Goal: Use online tool/utility: Utilize a website feature to perform a specific function

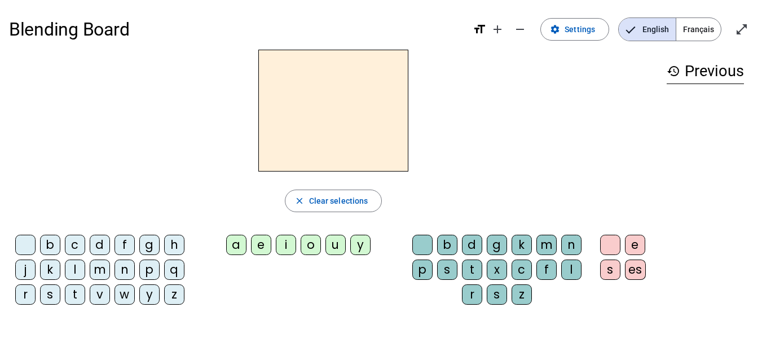
click at [96, 273] on div "m" at bounding box center [100, 269] width 20 height 20
click at [241, 248] on div "a" at bounding box center [236, 245] width 20 height 20
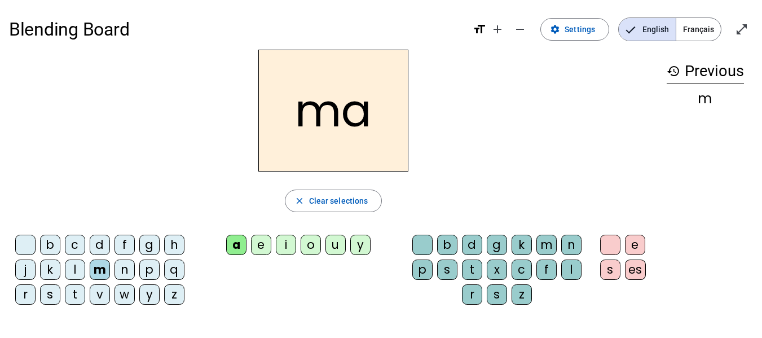
click at [74, 270] on div "l" at bounding box center [75, 269] width 20 height 20
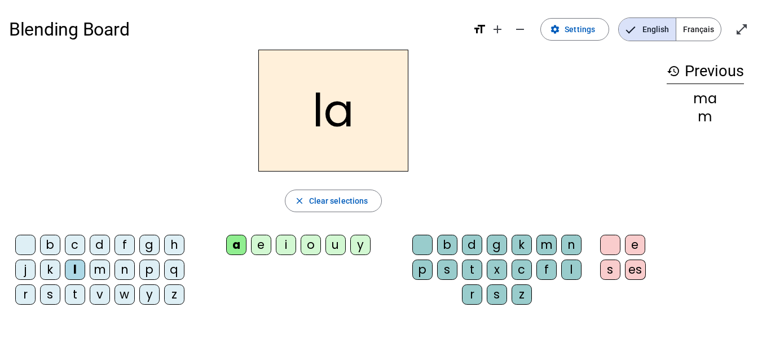
click at [260, 240] on div "e" at bounding box center [261, 245] width 20 height 20
click at [99, 249] on div "d" at bounding box center [100, 245] width 20 height 20
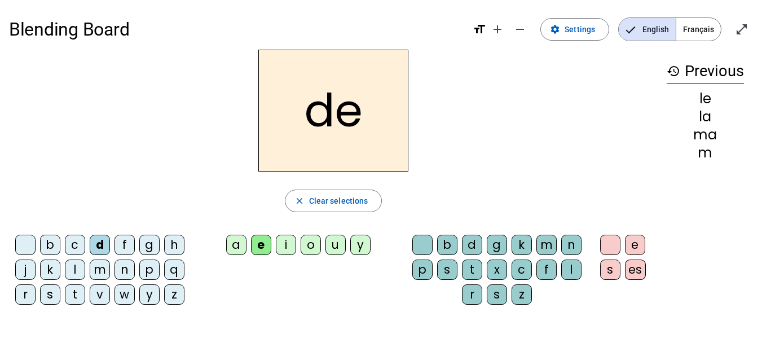
click at [335, 242] on div "u" at bounding box center [335, 245] width 20 height 20
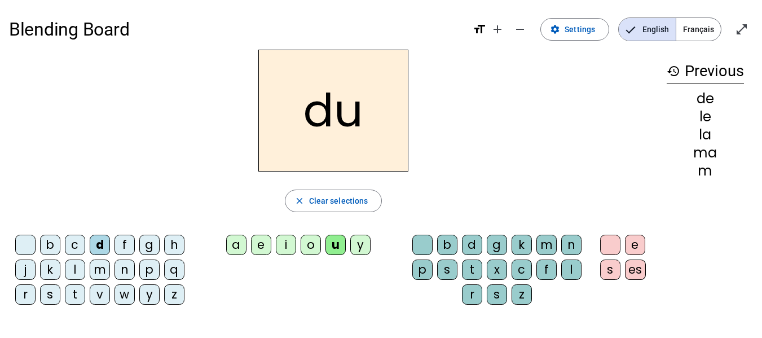
click at [72, 298] on div "t" at bounding box center [75, 294] width 20 height 20
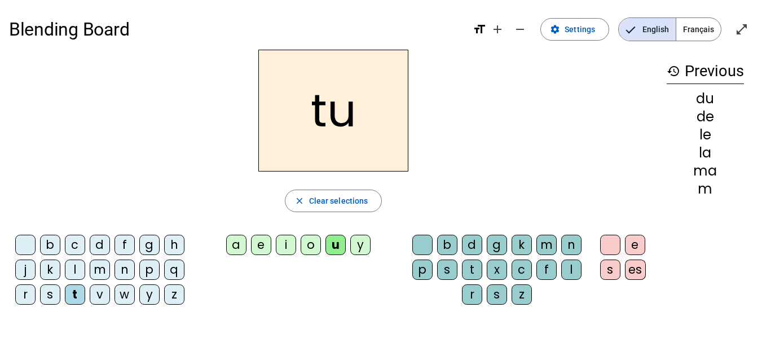
click at [232, 240] on div "a" at bounding box center [236, 245] width 20 height 20
click at [258, 246] on div "e" at bounding box center [261, 245] width 20 height 20
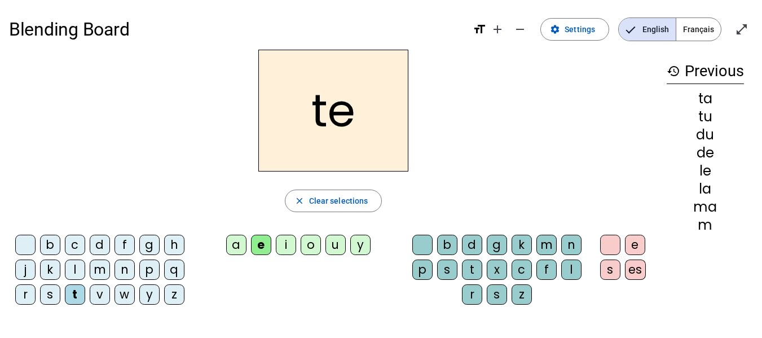
click at [100, 272] on div "m" at bounding box center [100, 269] width 20 height 20
